Goal: Use online tool/utility: Use online tool/utility

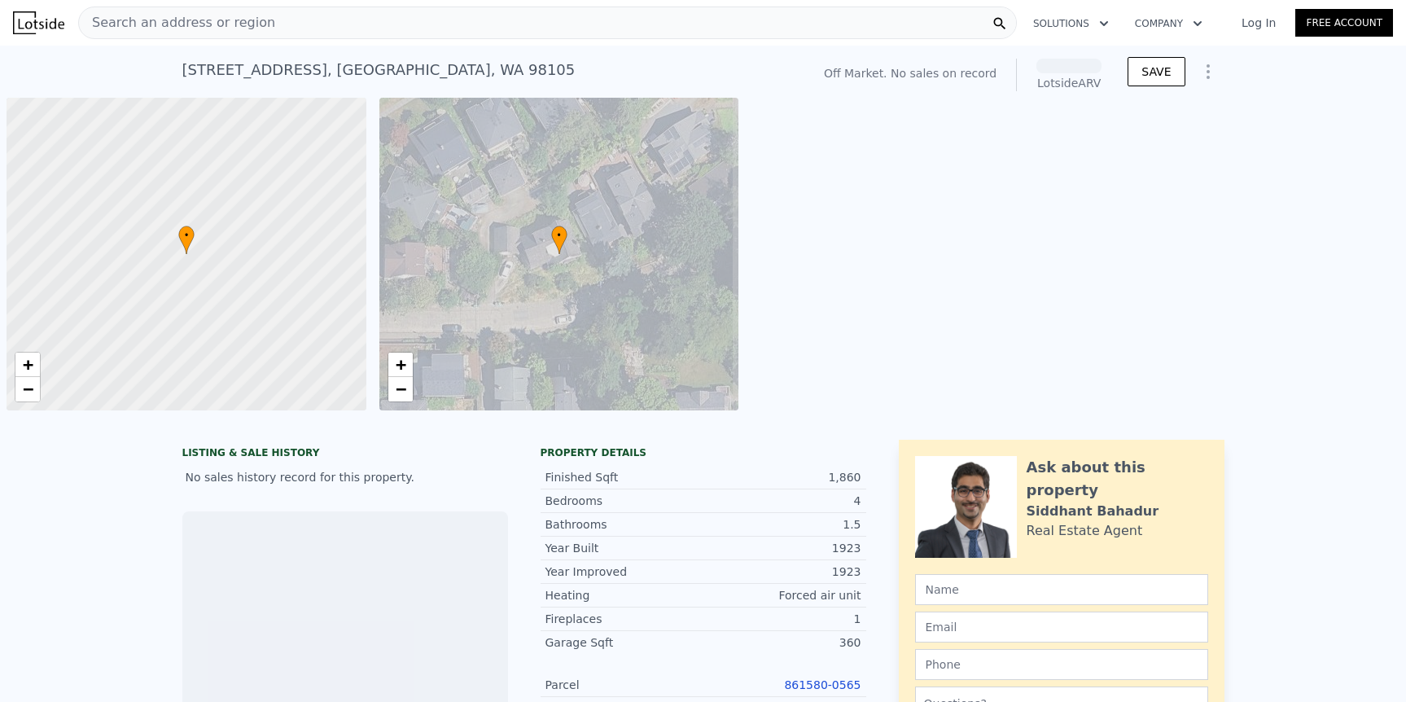
scroll to position [0, 7]
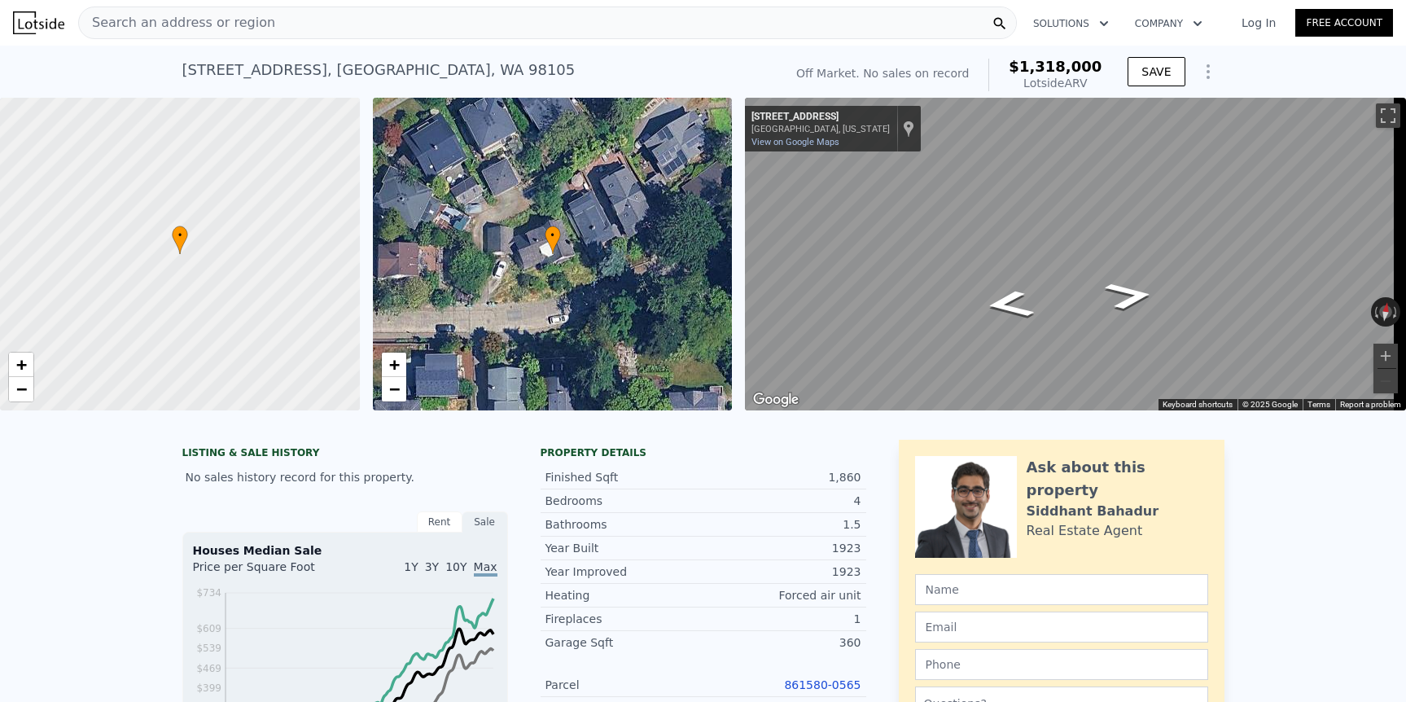
click at [1207, 68] on icon "Show Options" at bounding box center [1209, 72] width 20 height 20
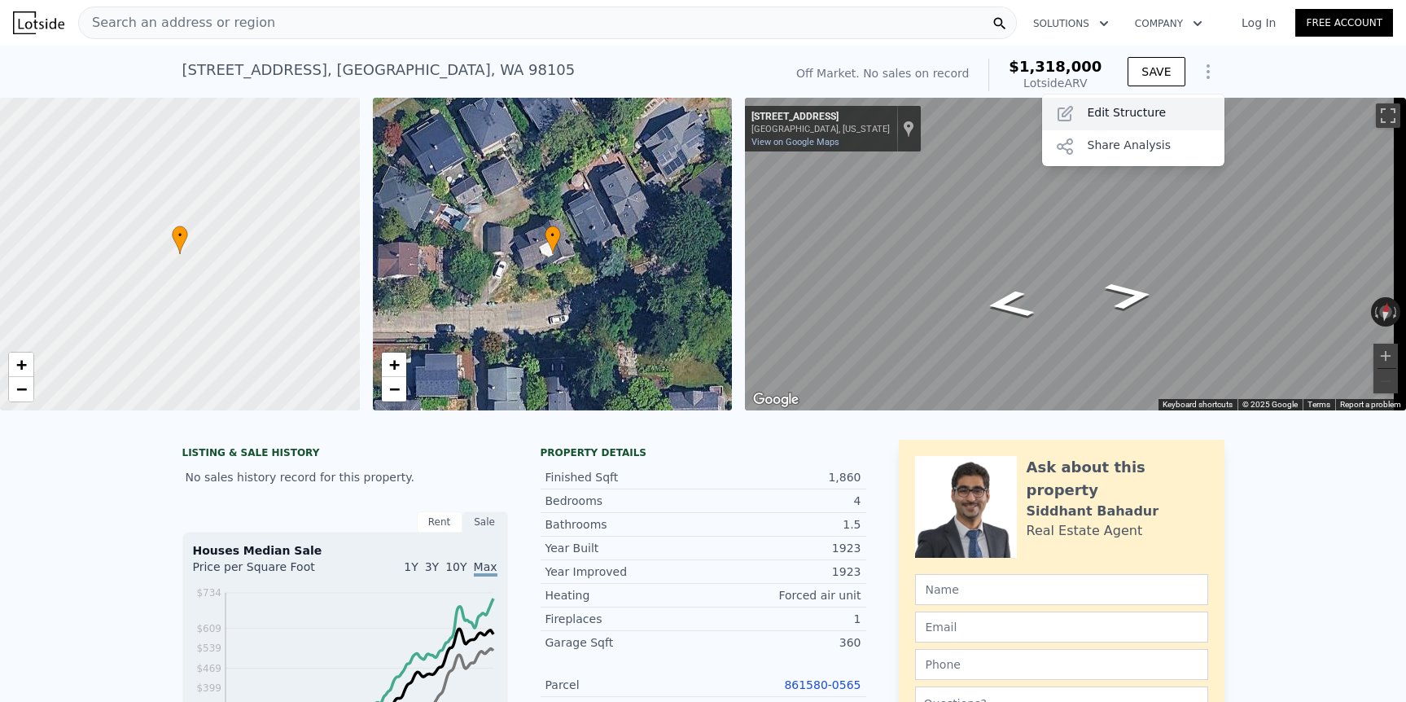
click at [1169, 111] on div "Edit Structure" at bounding box center [1133, 114] width 182 height 33
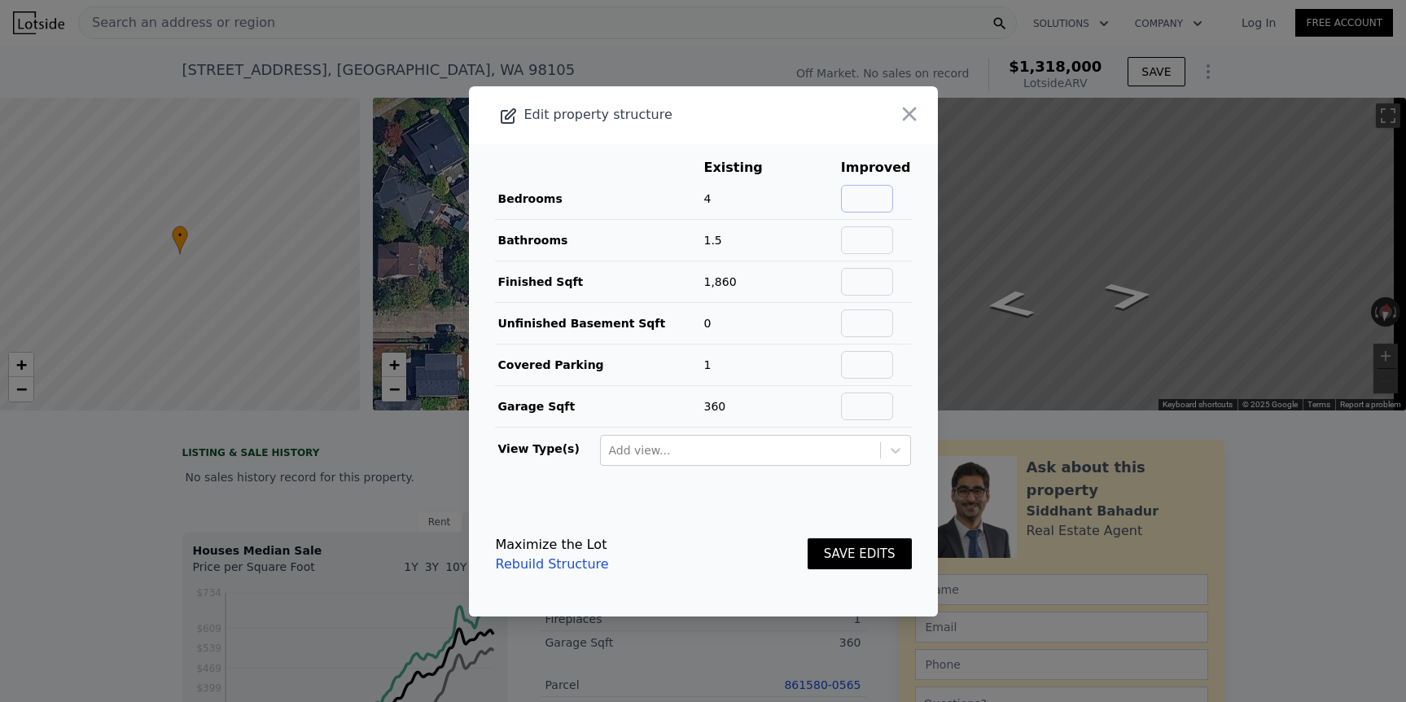
click at [870, 202] on input "text" at bounding box center [867, 199] width 52 height 28
type input "5"
type input "2.5"
type input "2500"
click at [848, 541] on button "SAVE EDITS" at bounding box center [860, 554] width 104 height 32
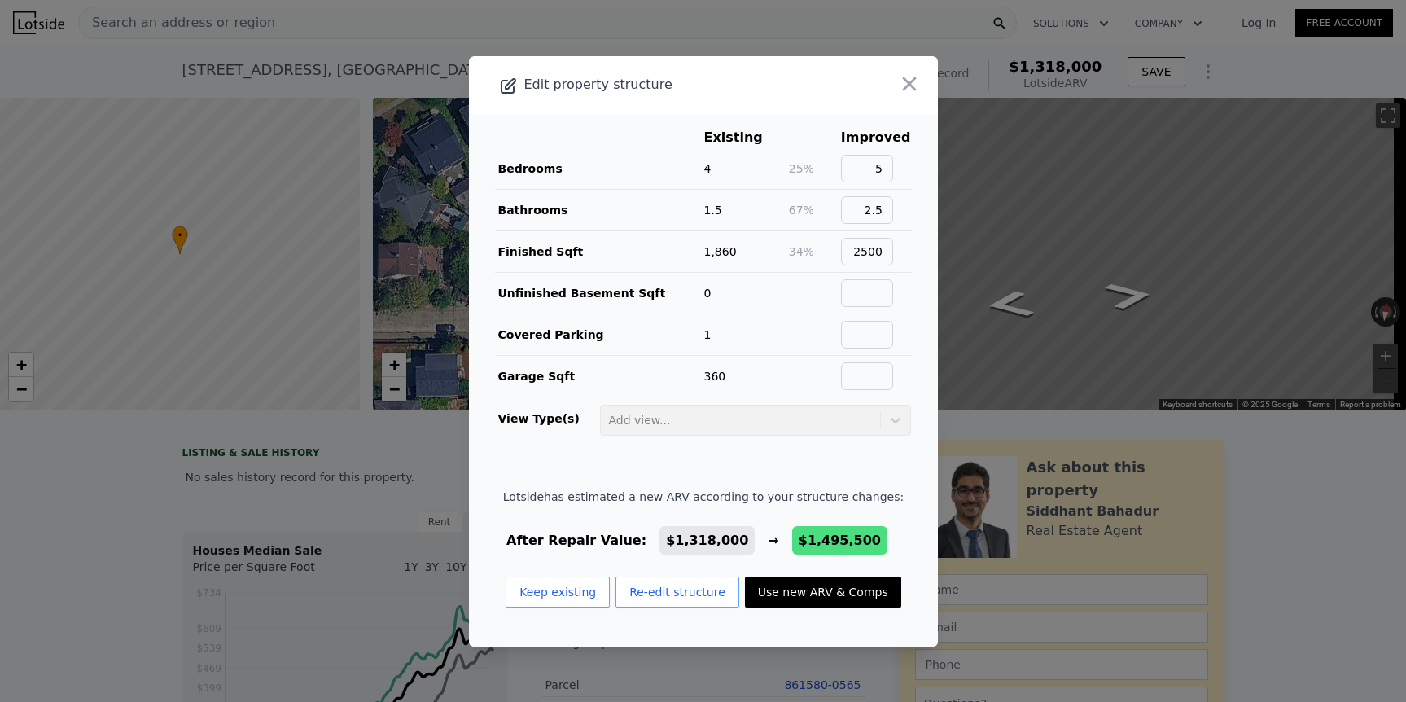
drag, startPoint x: 835, startPoint y: 602, endPoint x: 836, endPoint y: 583, distance: 18.8
click at [835, 602] on button "Use new ARV & Comps" at bounding box center [823, 592] width 156 height 31
type input "9"
type input "1.5"
type input "3.25"
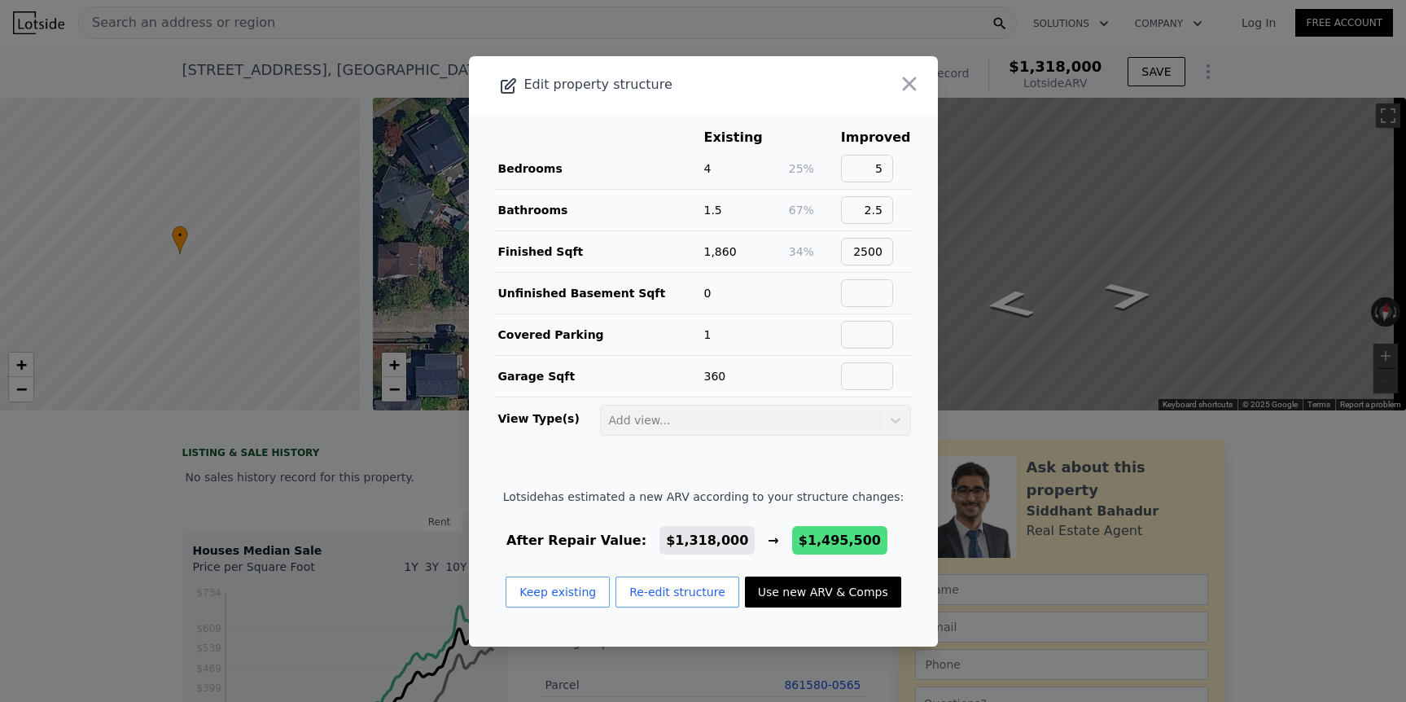
type input "2060"
type input "3030"
type input "3220"
type input "4720"
checkbox input "false"
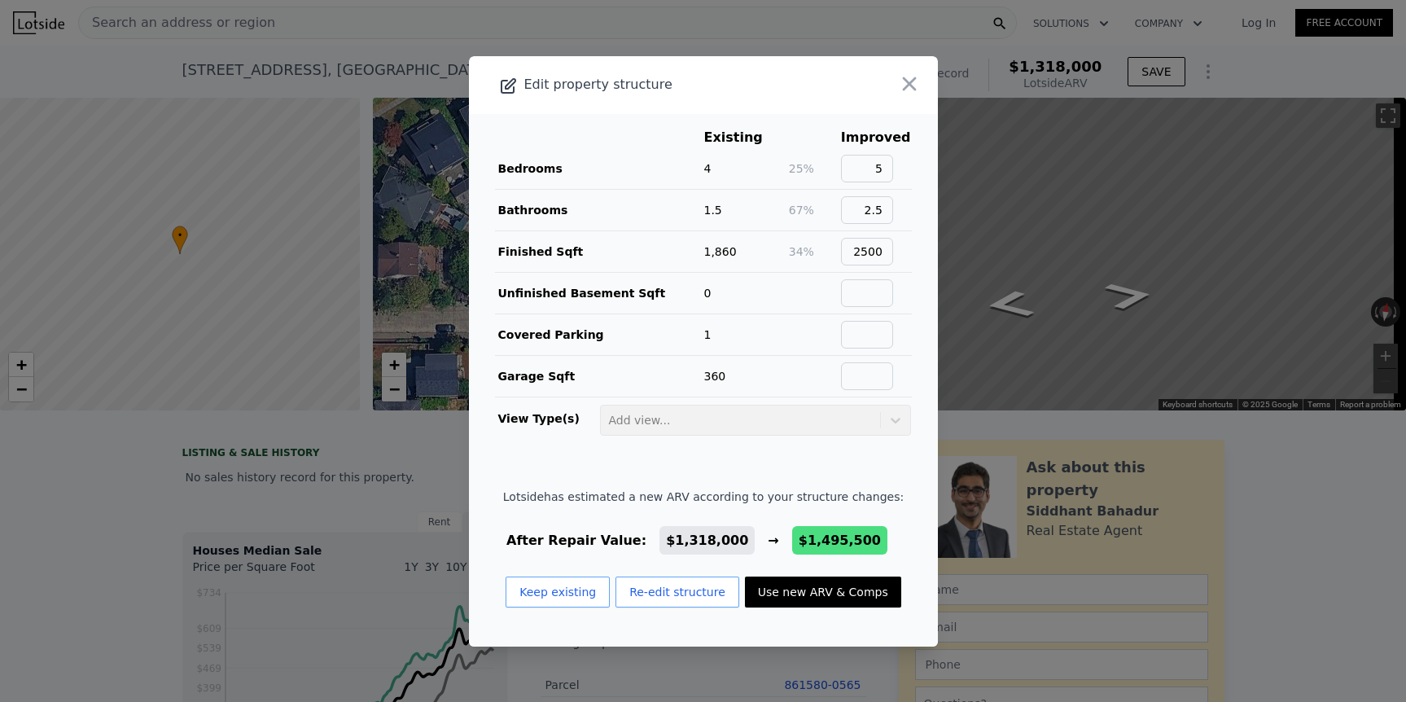
checkbox input "false"
type input "$ 1,495,500"
type input "$ 194,405"
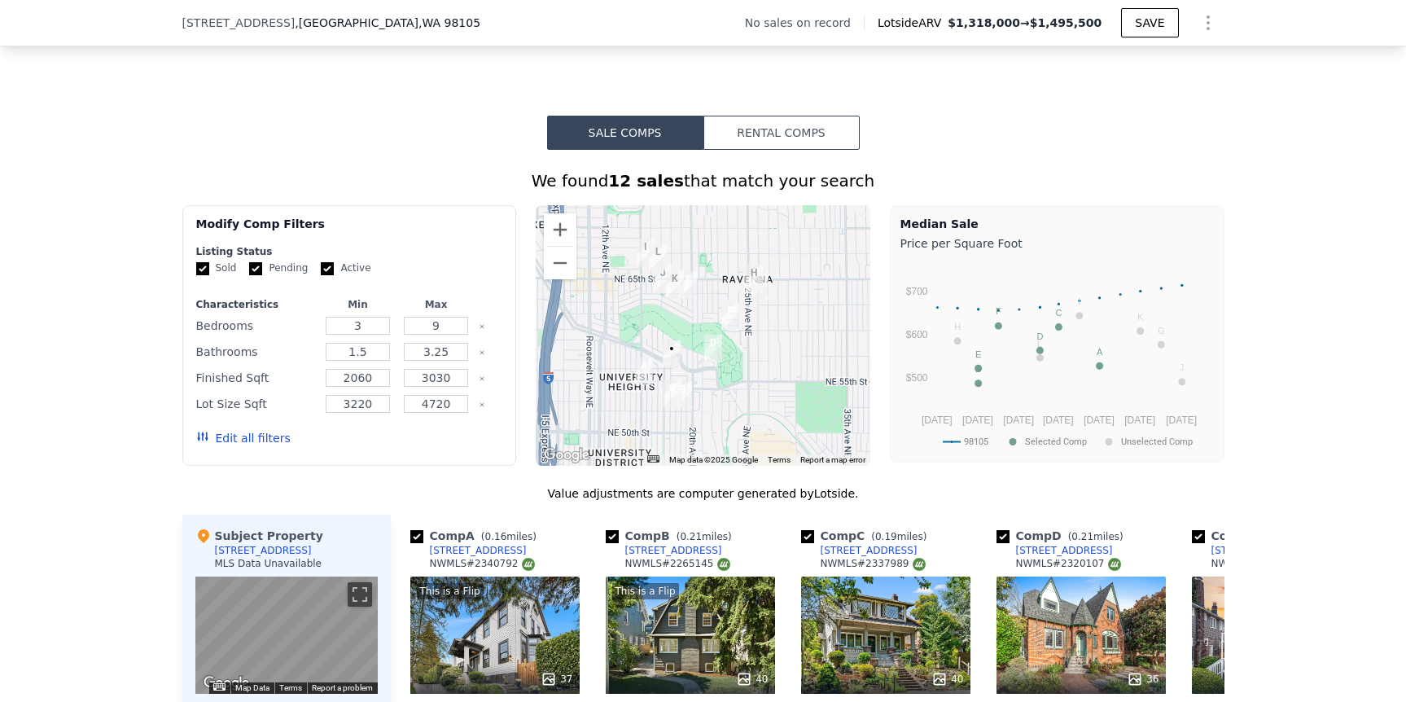
scroll to position [1299, 0]
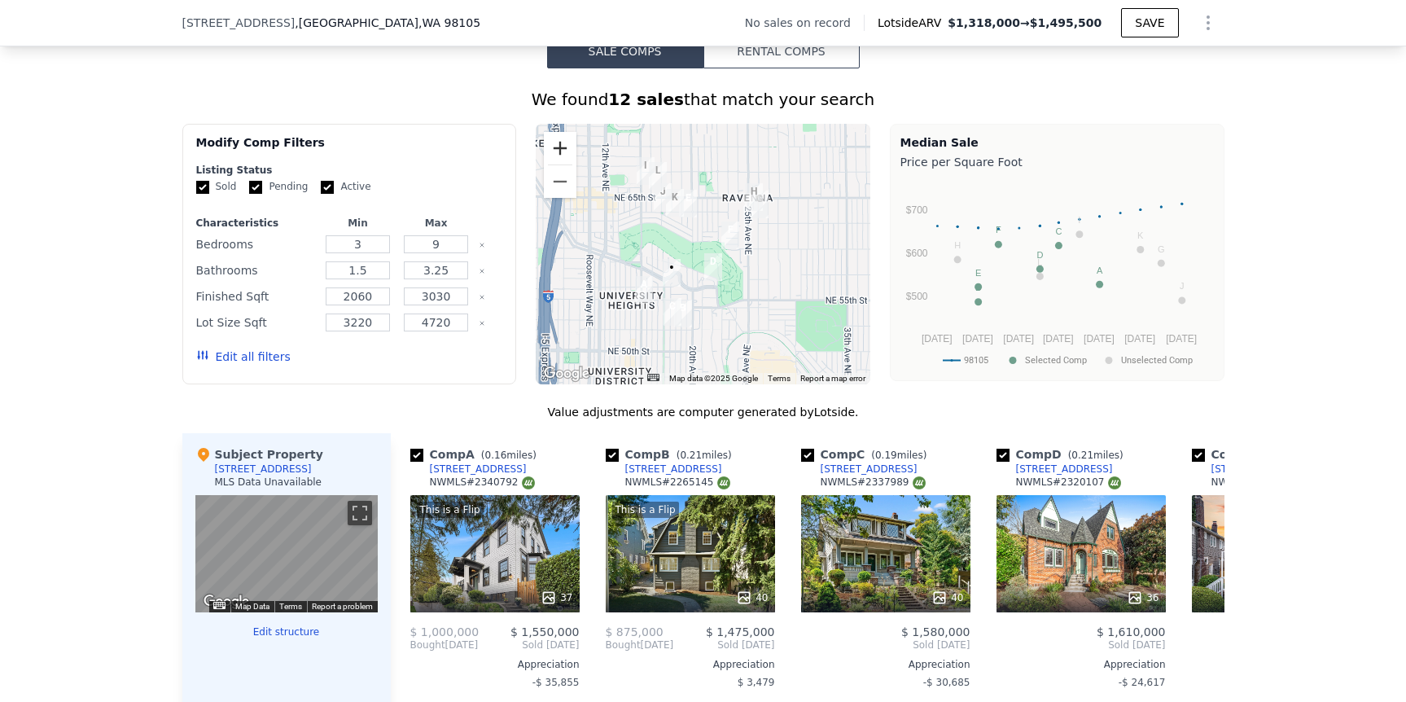
click at [568, 164] on button "Zoom in" at bounding box center [560, 148] width 33 height 33
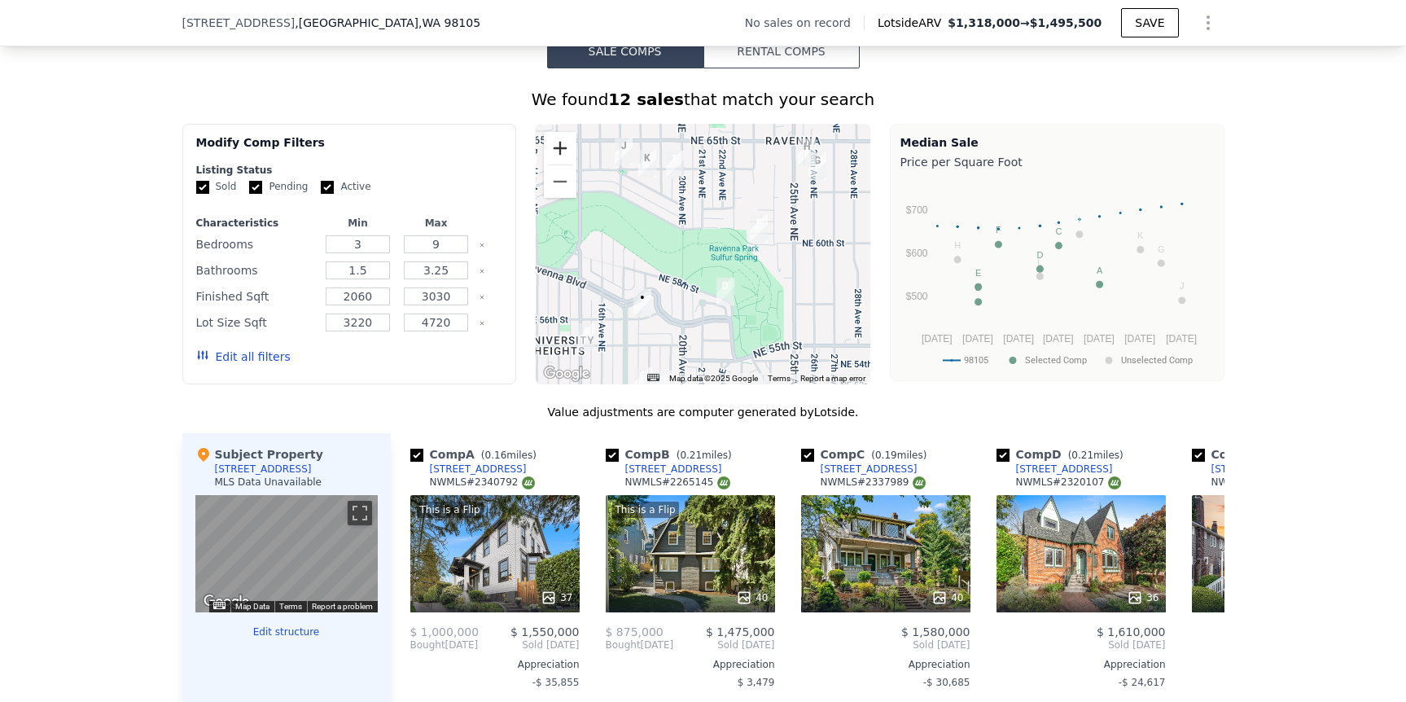
click at [568, 164] on button "Zoom in" at bounding box center [560, 148] width 33 height 33
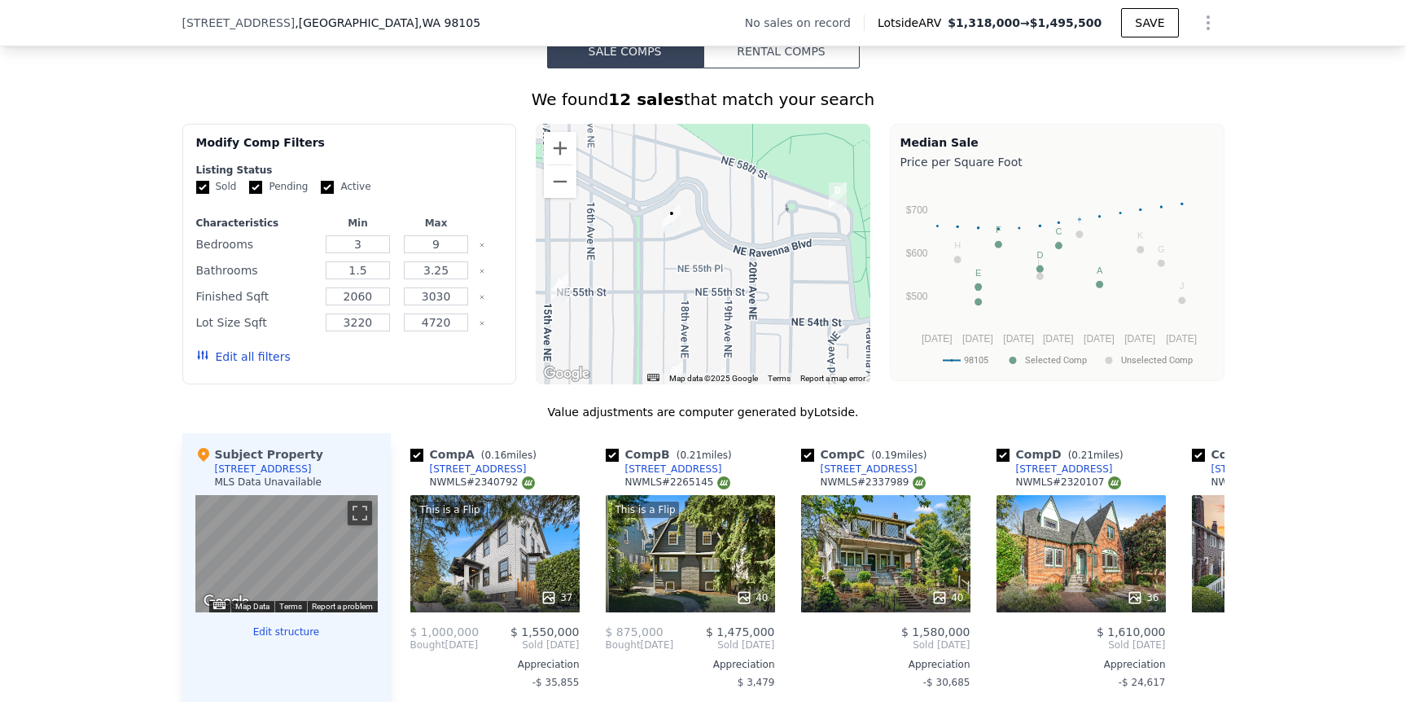
drag, startPoint x: 643, startPoint y: 275, endPoint x: 757, endPoint y: 100, distance: 208.9
click at [764, 96] on div "We found 12 sales that match your search Filters Map Prices Modify Comp Filters…" at bounding box center [703, 527] width 1042 height 918
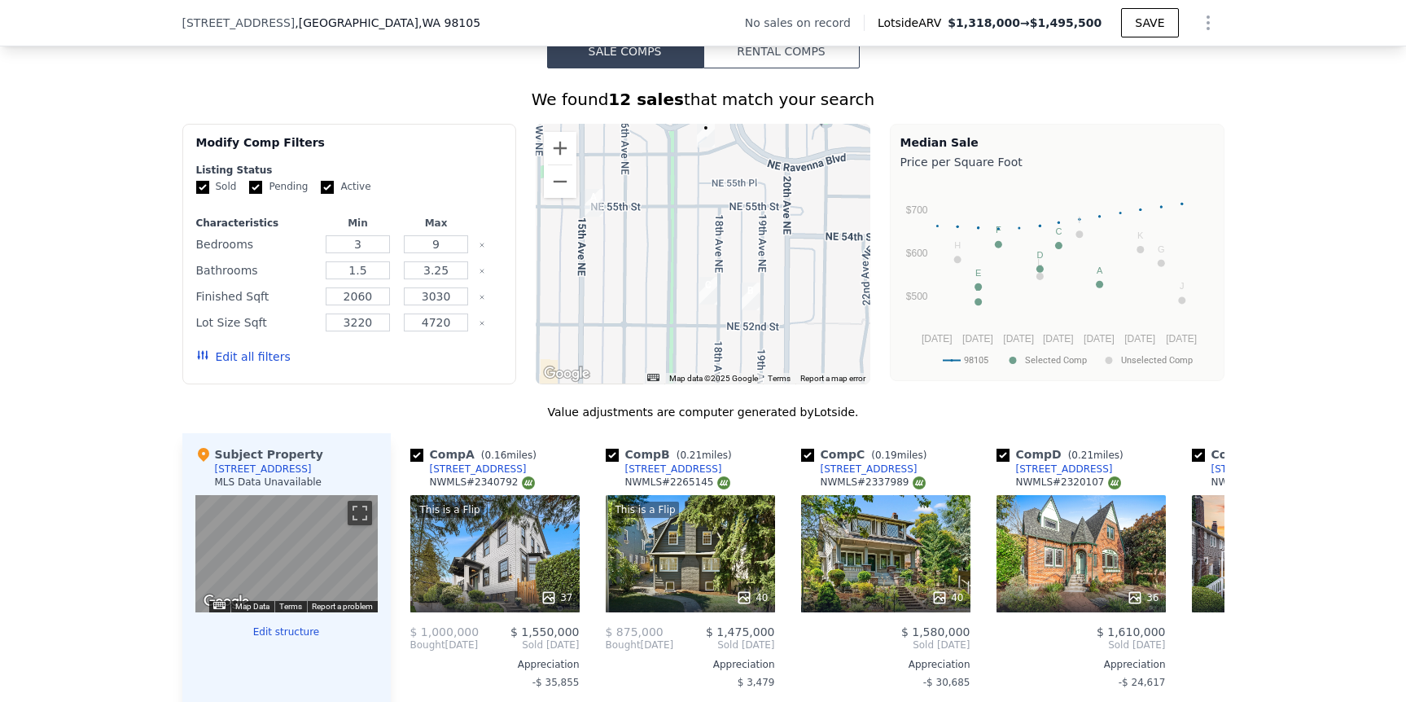
drag, startPoint x: 745, startPoint y: 239, endPoint x: 721, endPoint y: 208, distance: 38.9
click at [721, 208] on div at bounding box center [703, 254] width 335 height 261
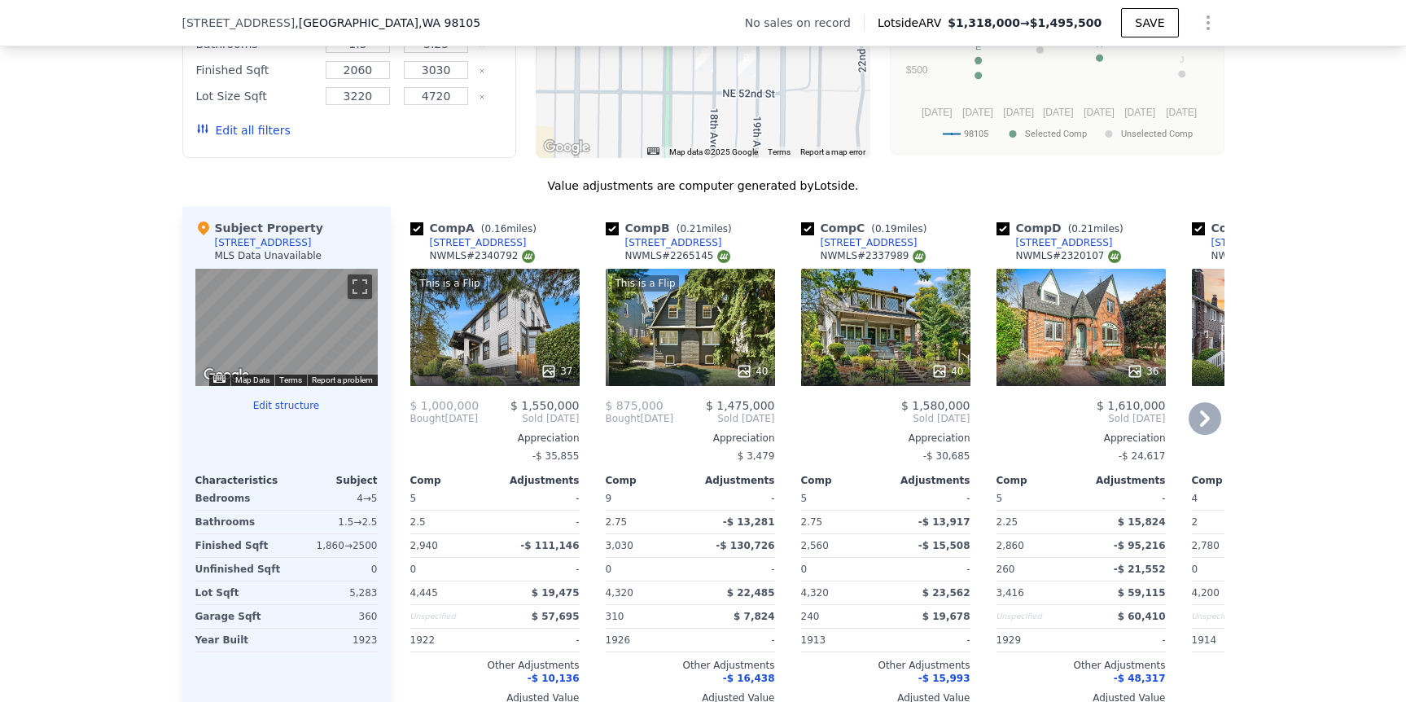
scroll to position [1630, 0]
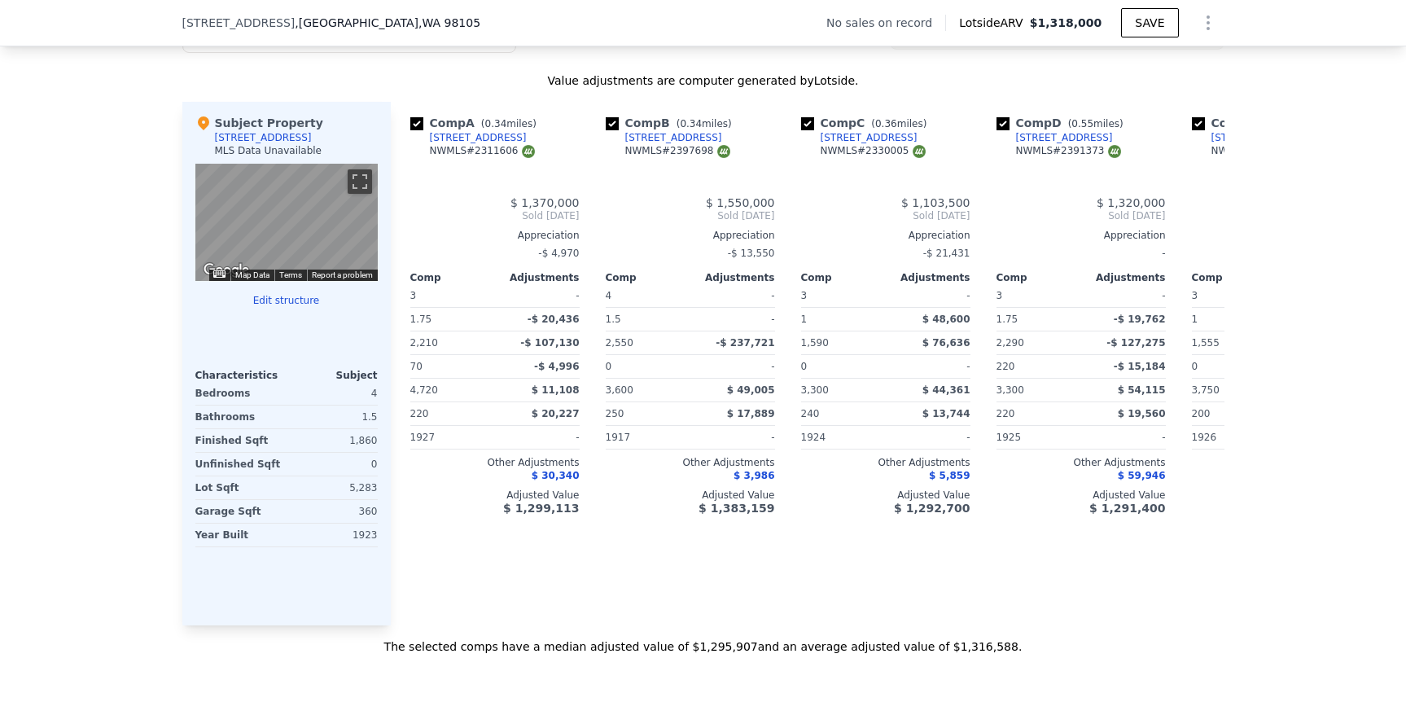
type input "5"
type input "1"
type input "2.75"
type input "1360"
type input "2600"
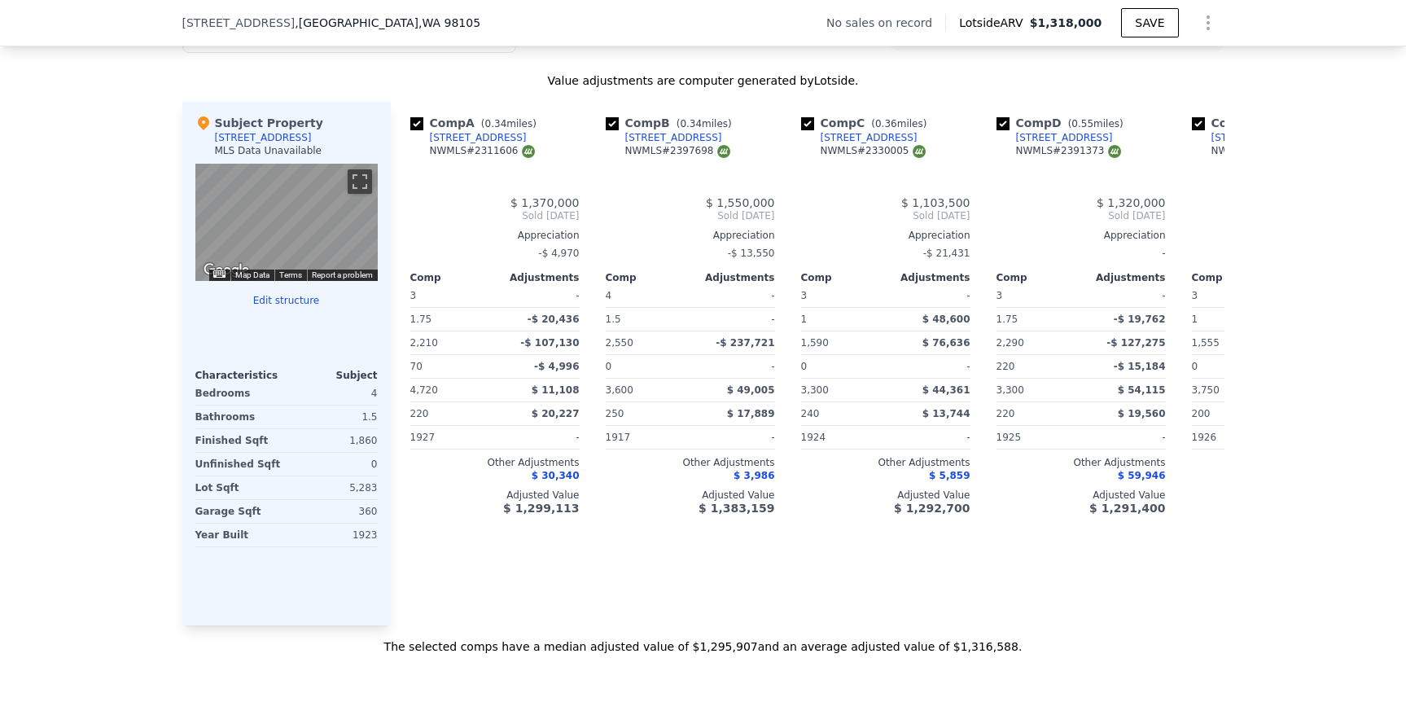
type input "3300"
type input "5292"
type input "$ 1,318,000"
type input "$ 30,005"
checkbox input "true"
